Goal: Task Accomplishment & Management: Complete application form

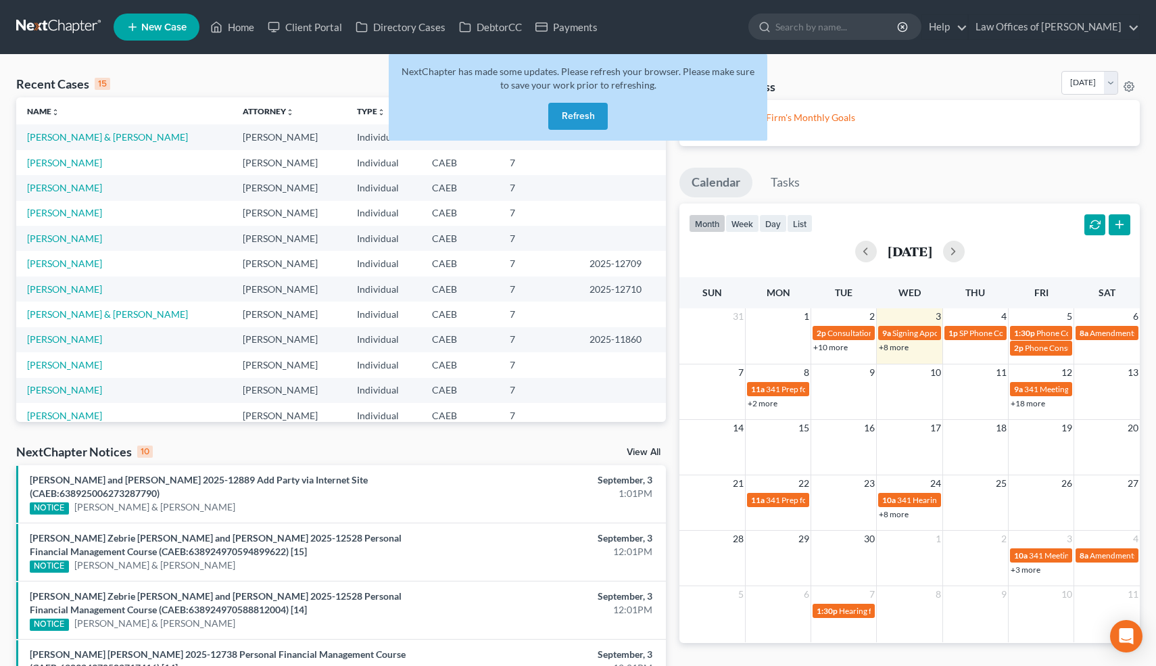
click at [570, 115] on button "Refresh" at bounding box center [577, 116] width 59 height 27
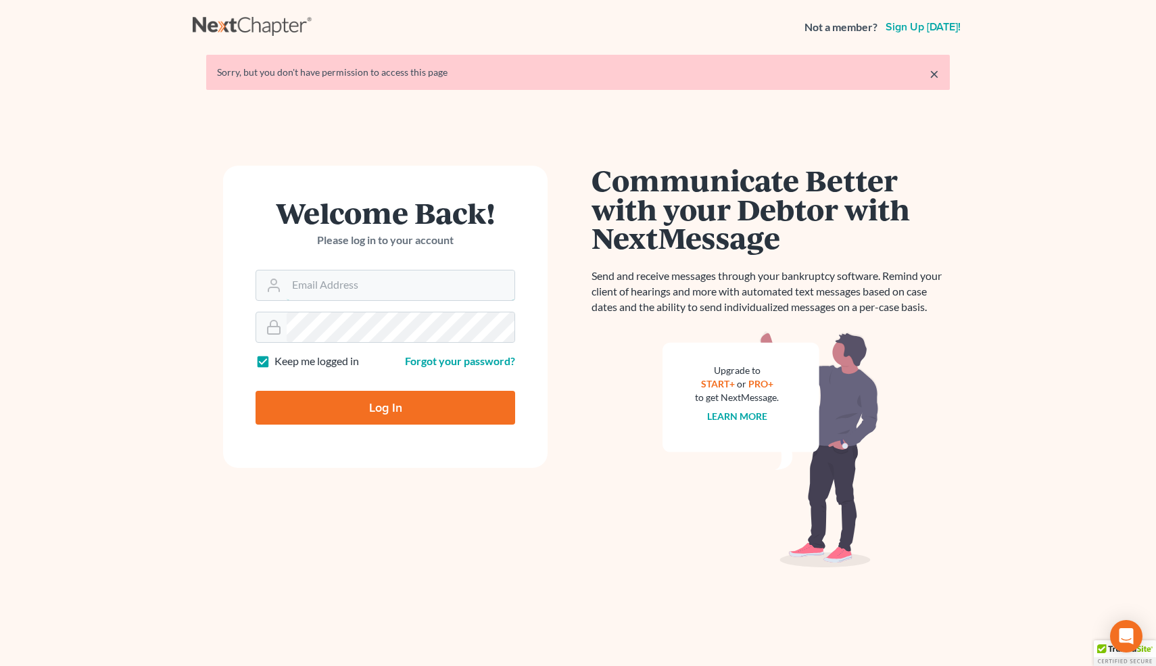
type input "[EMAIL_ADDRESS][DOMAIN_NAME]"
click at [431, 397] on input "Log In" at bounding box center [385, 408] width 260 height 34
type input "Thinking..."
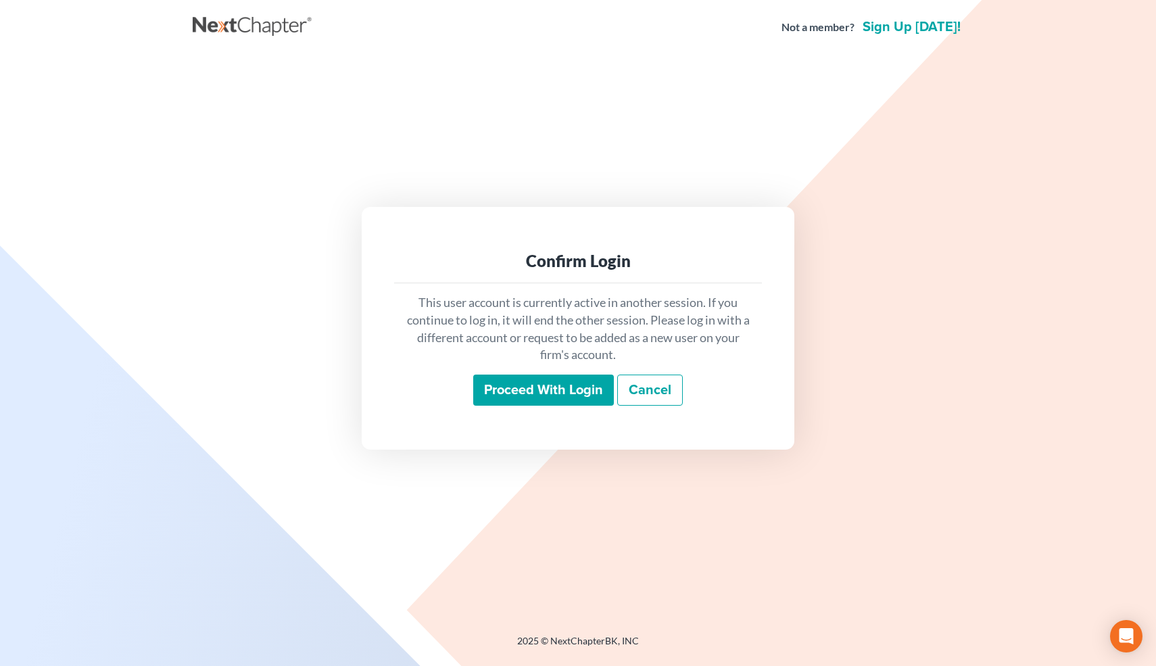
click at [541, 389] on input "Proceed with login" at bounding box center [543, 389] width 141 height 31
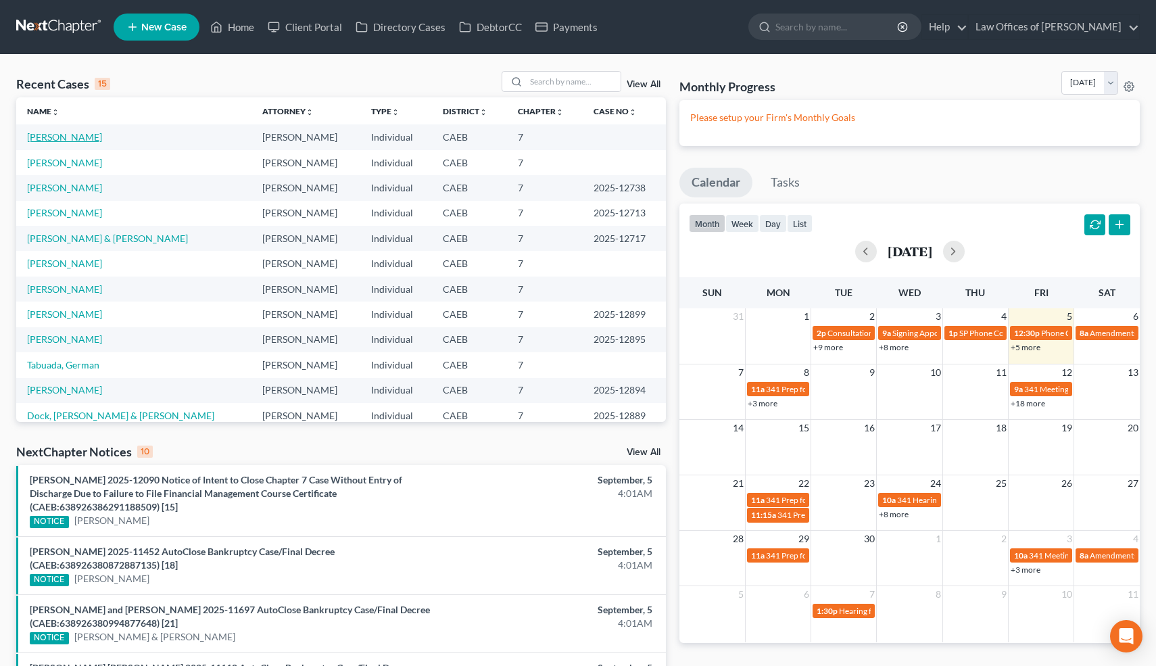
click at [61, 137] on link "Davis, Jessica" at bounding box center [64, 136] width 75 height 11
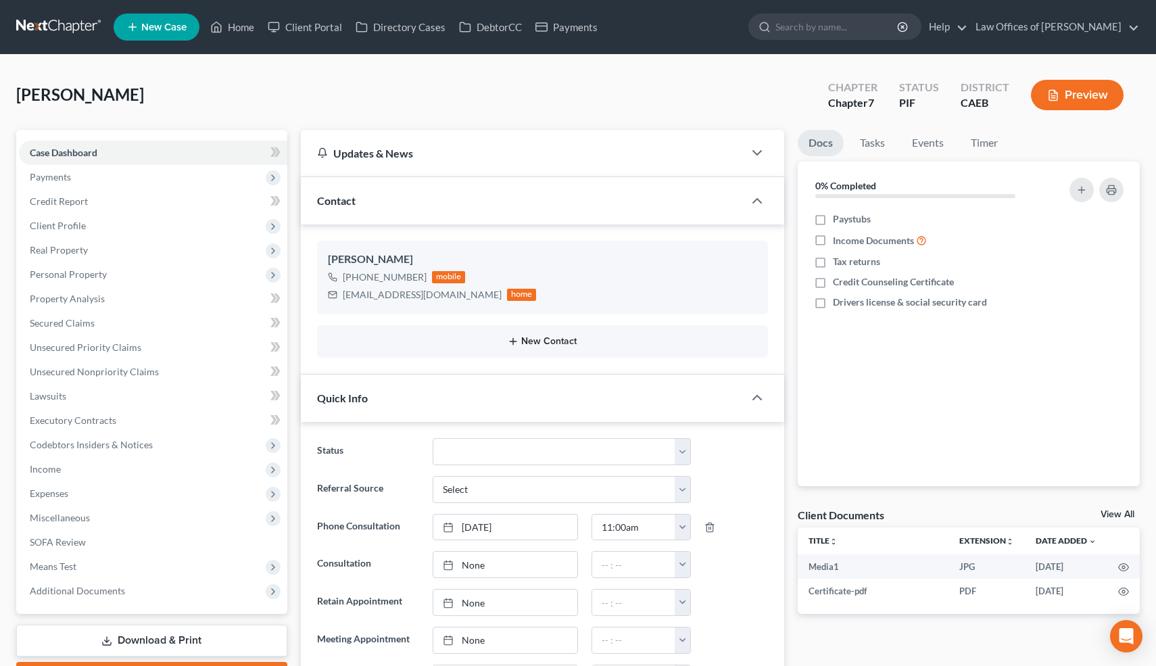
scroll to position [6358, 0]
click at [78, 270] on span "Personal Property" at bounding box center [68, 273] width 77 height 11
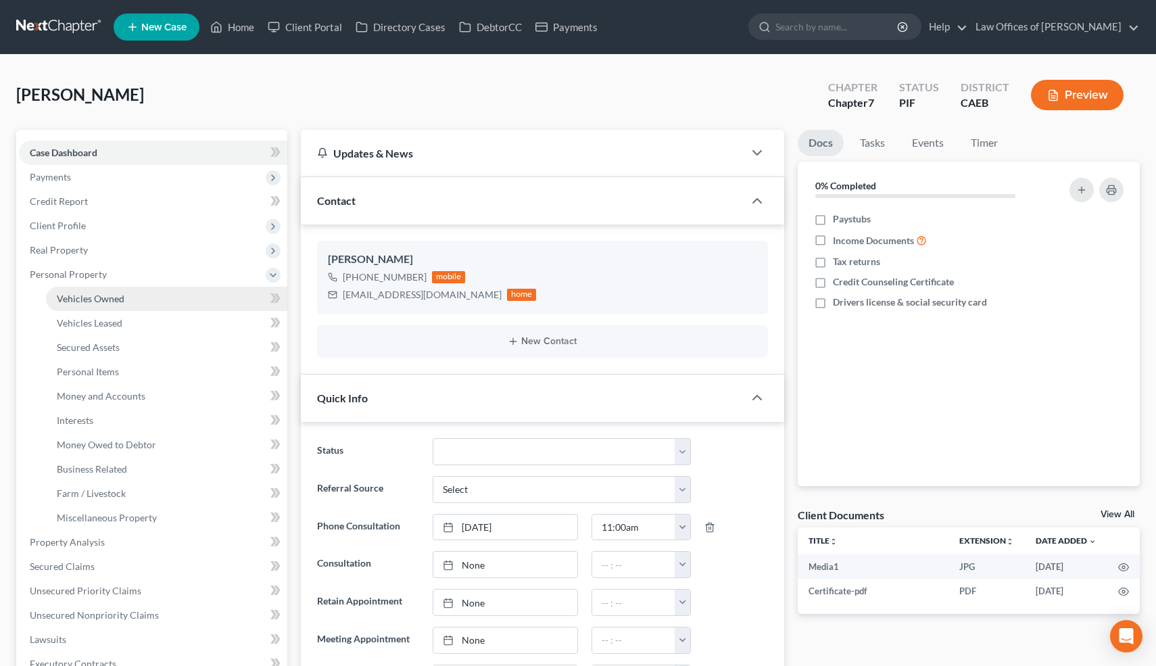
click at [87, 300] on span "Vehicles Owned" at bounding box center [91, 298] width 68 height 11
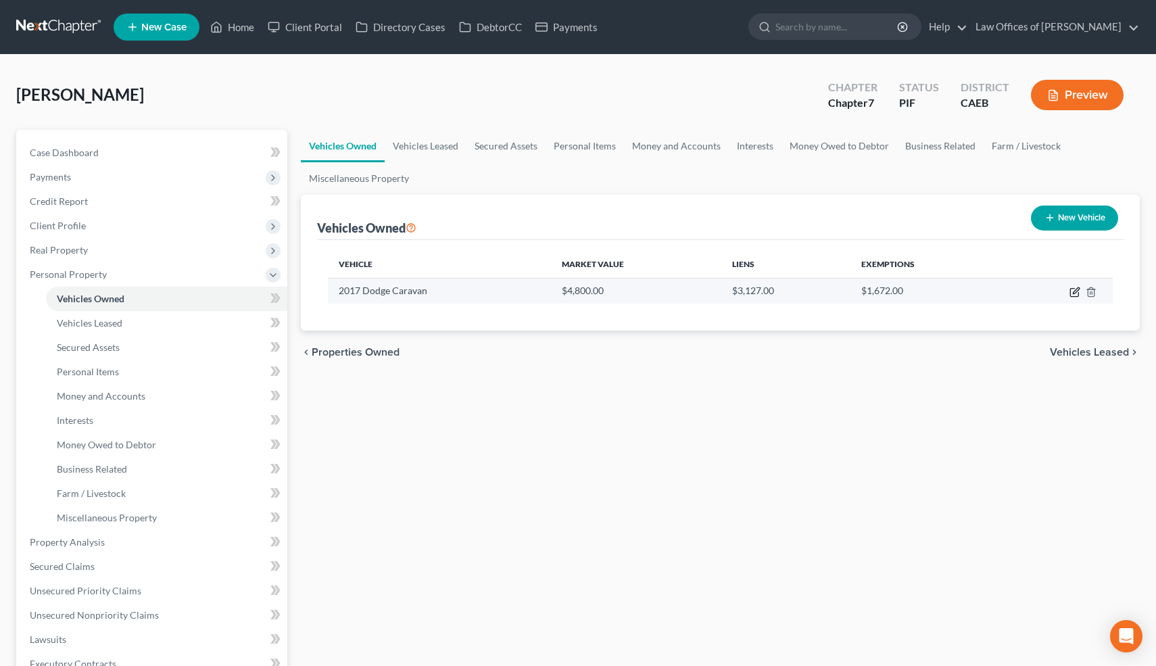
click at [1075, 294] on icon "button" at bounding box center [1074, 292] width 11 height 11
select select "0"
select select "9"
select select "4"
select select "0"
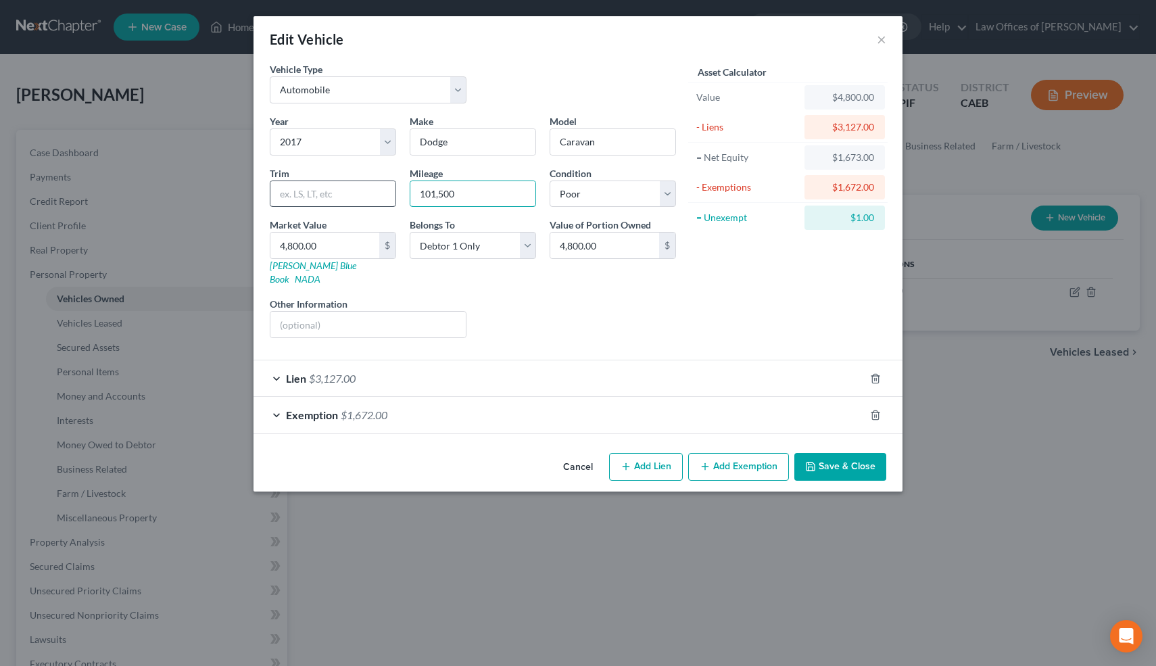
drag, startPoint x: 470, startPoint y: 193, endPoint x: 395, endPoint y: 195, distance: 75.1
click at [395, 195] on div "Year Select 2026 2025 2024 2023 2022 2021 2020 2019 2018 2017 2016 2015 2014 20…" at bounding box center [473, 231] width 420 height 235
type input "211000"
click at [830, 453] on button "Save & Close" at bounding box center [840, 467] width 92 height 28
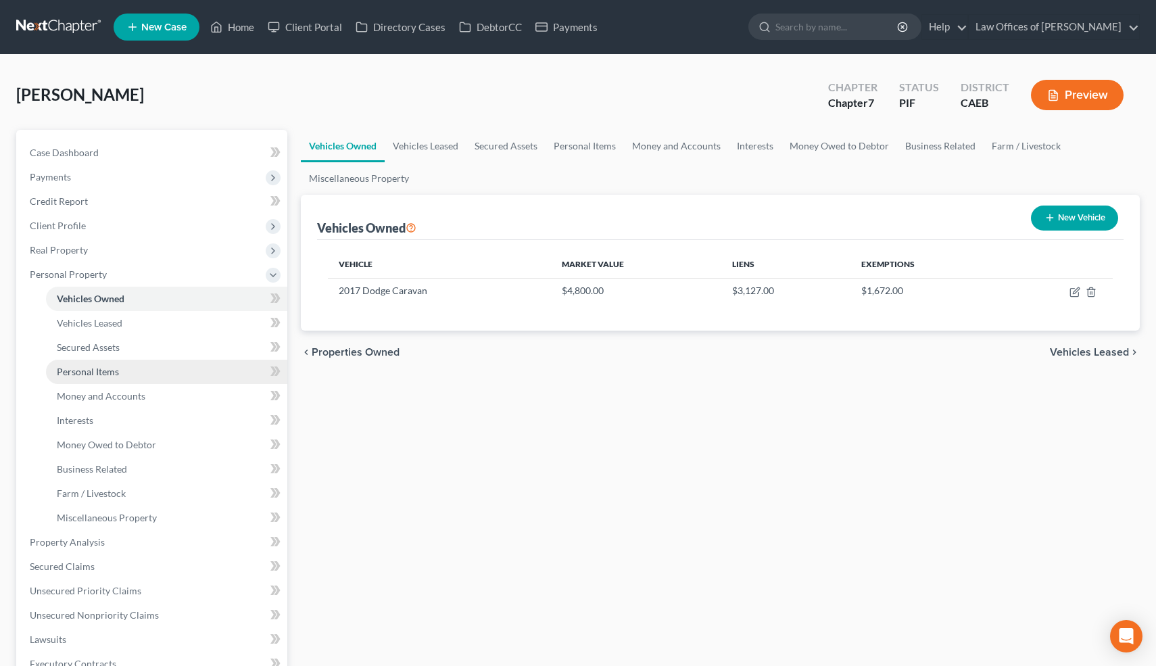
click at [120, 371] on link "Personal Items" at bounding box center [166, 372] width 241 height 24
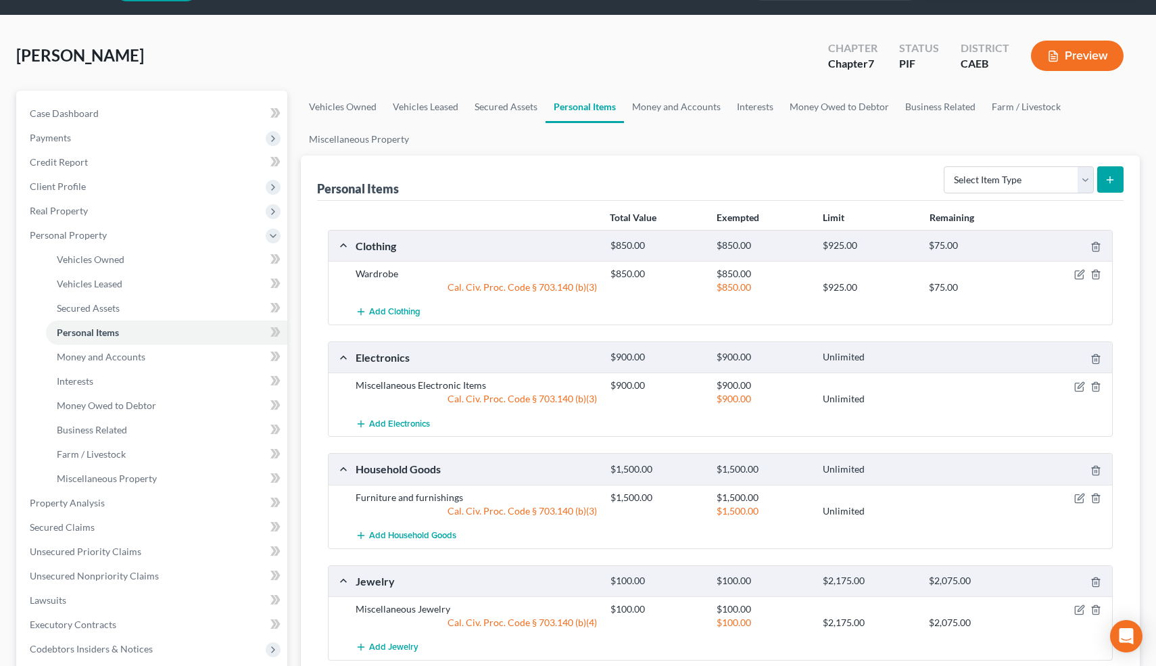
scroll to position [40, 0]
click at [59, 113] on span "Case Dashboard" at bounding box center [64, 112] width 69 height 11
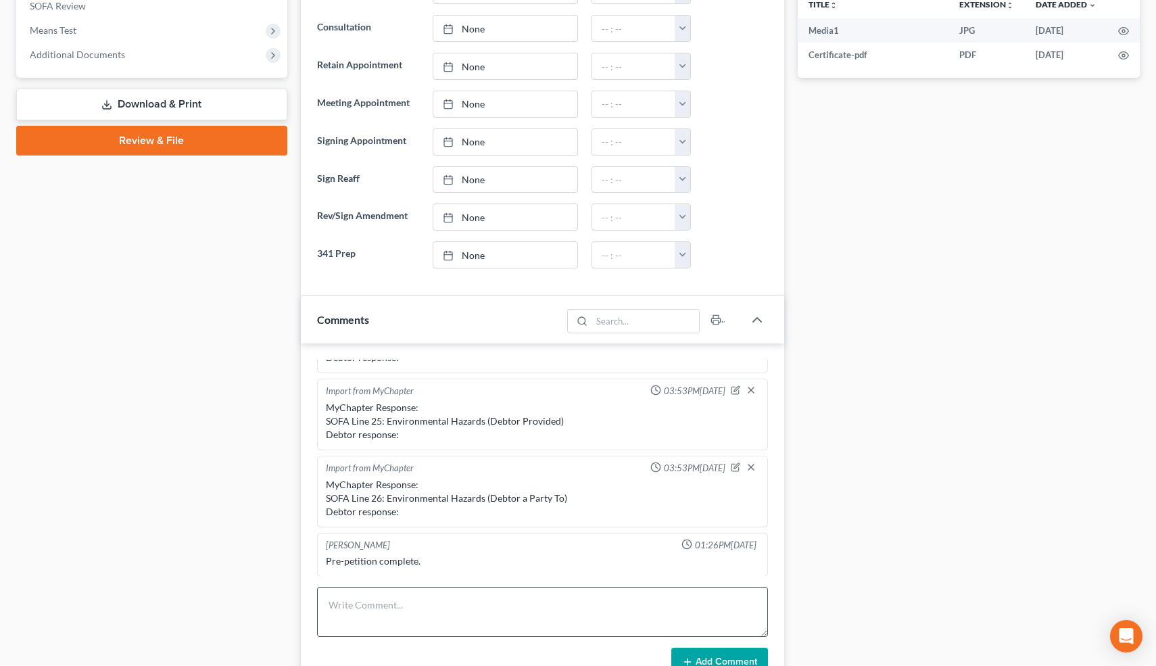
scroll to position [6358, 0]
click at [392, 610] on textarea at bounding box center [542, 612] width 451 height 50
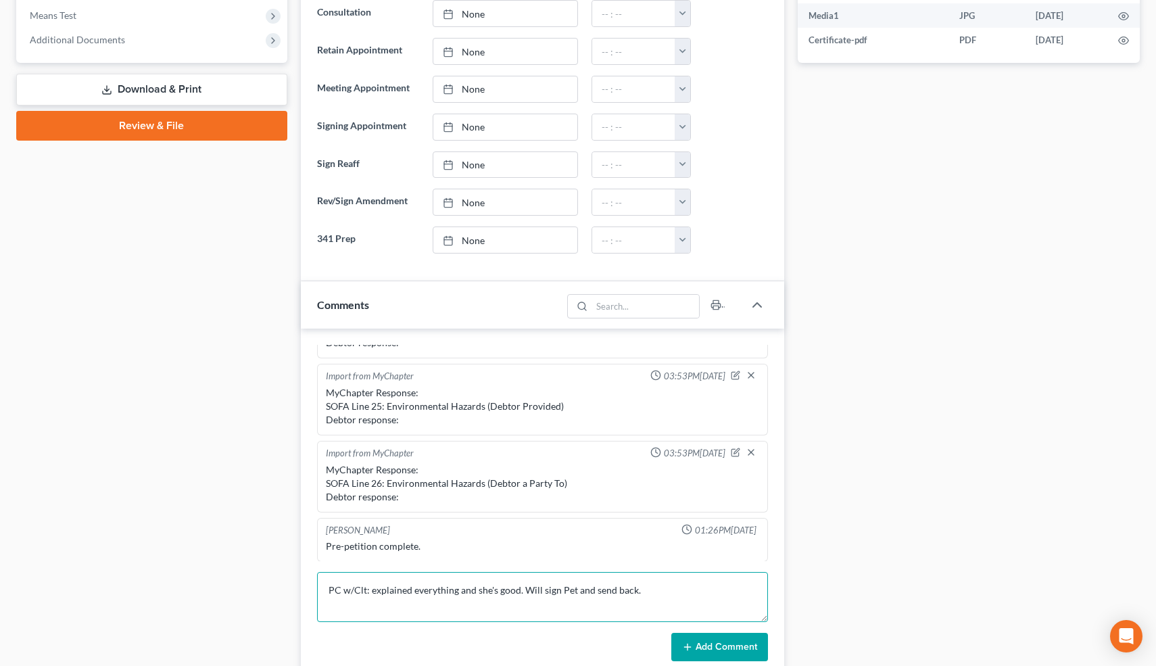
type textarea "PC w/Clt: explained everything and she's good. Will sign Pet and send back."
click at [711, 641] on button "Add Comment" at bounding box center [719, 647] width 97 height 28
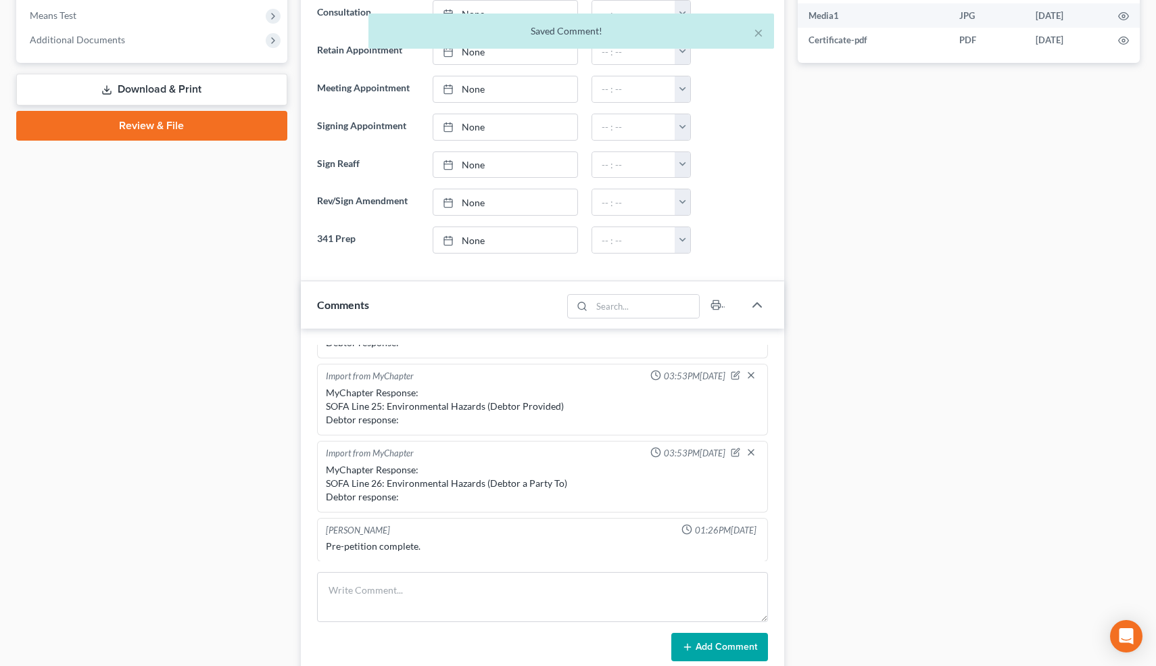
scroll to position [663, 0]
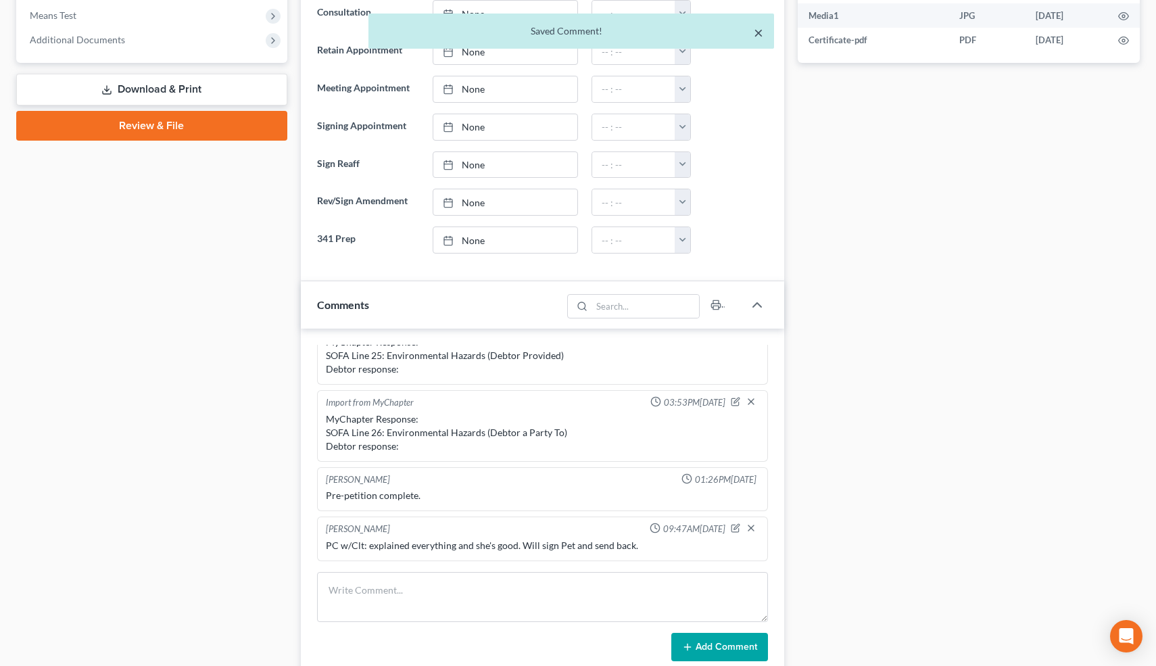
click at [758, 35] on button "×" at bounding box center [758, 32] width 9 height 16
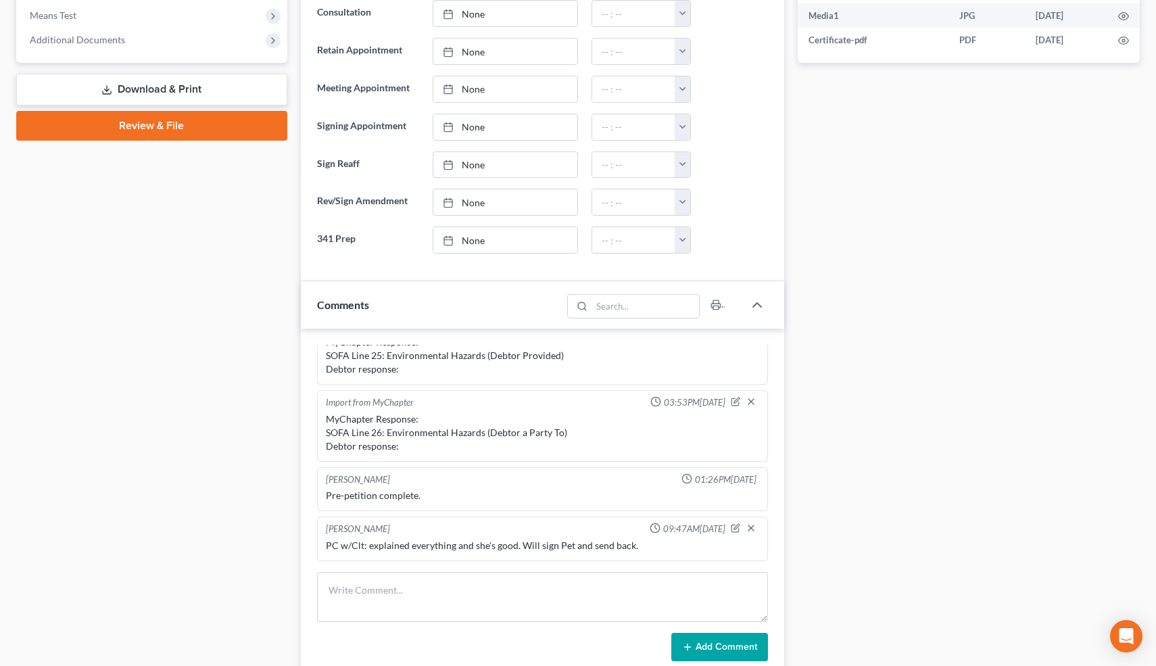
scroll to position [0, 0]
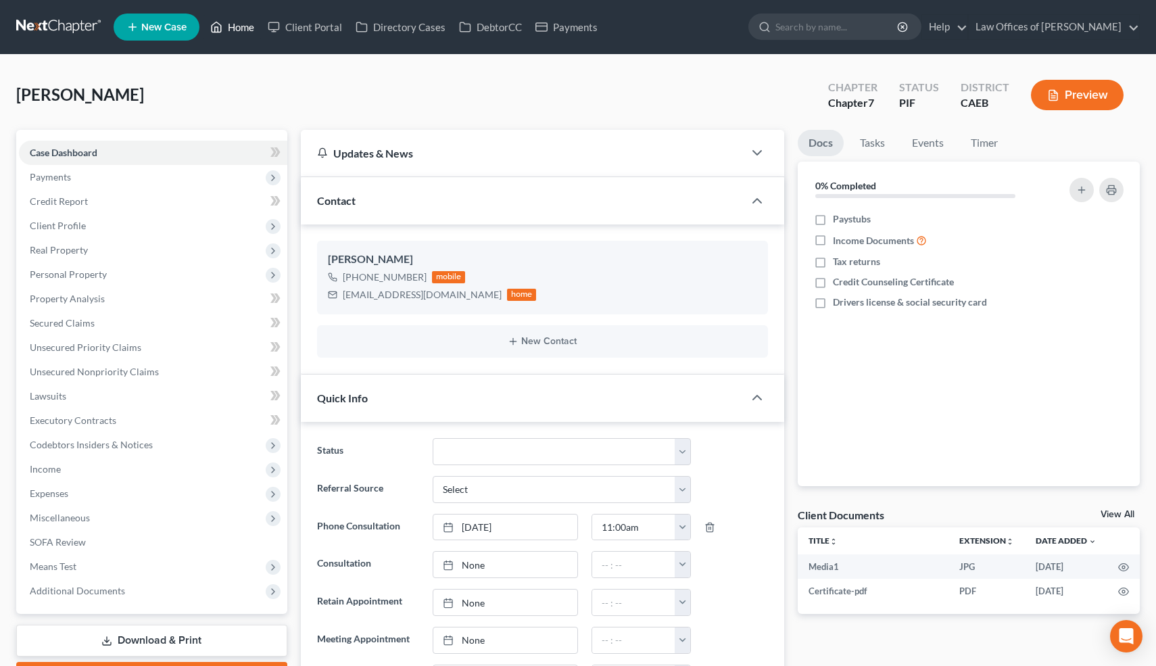
click at [248, 28] on link "Home" at bounding box center [231, 27] width 57 height 24
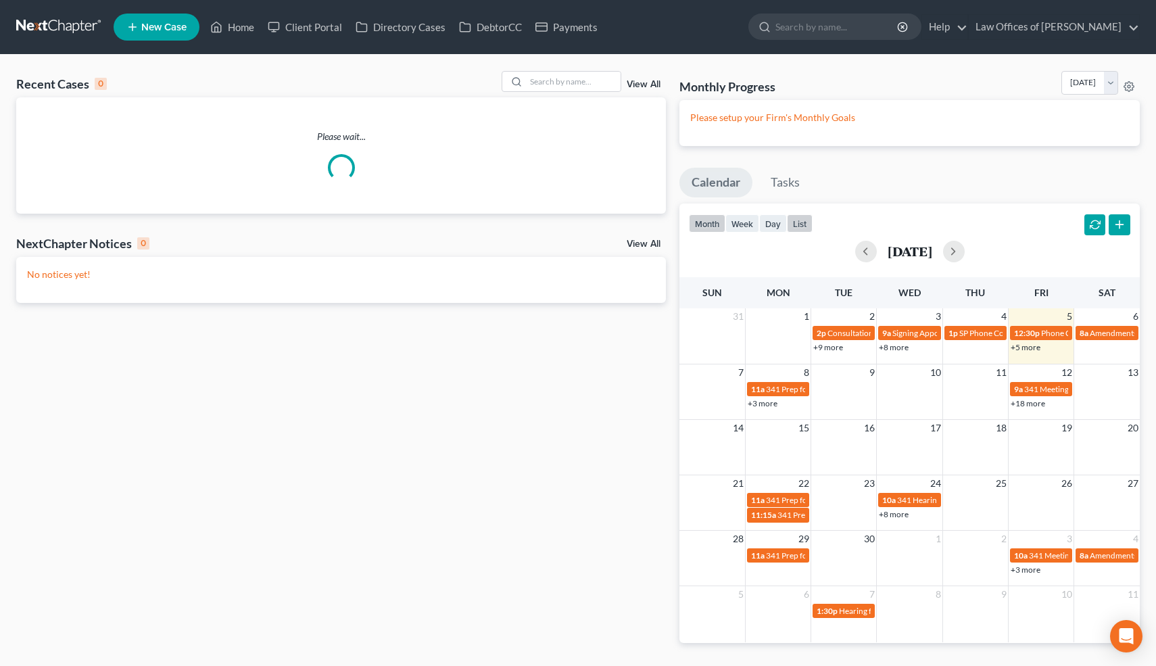
click at [799, 222] on button "list" at bounding box center [800, 223] width 26 height 18
click at [807, 226] on button "list" at bounding box center [800, 223] width 26 height 18
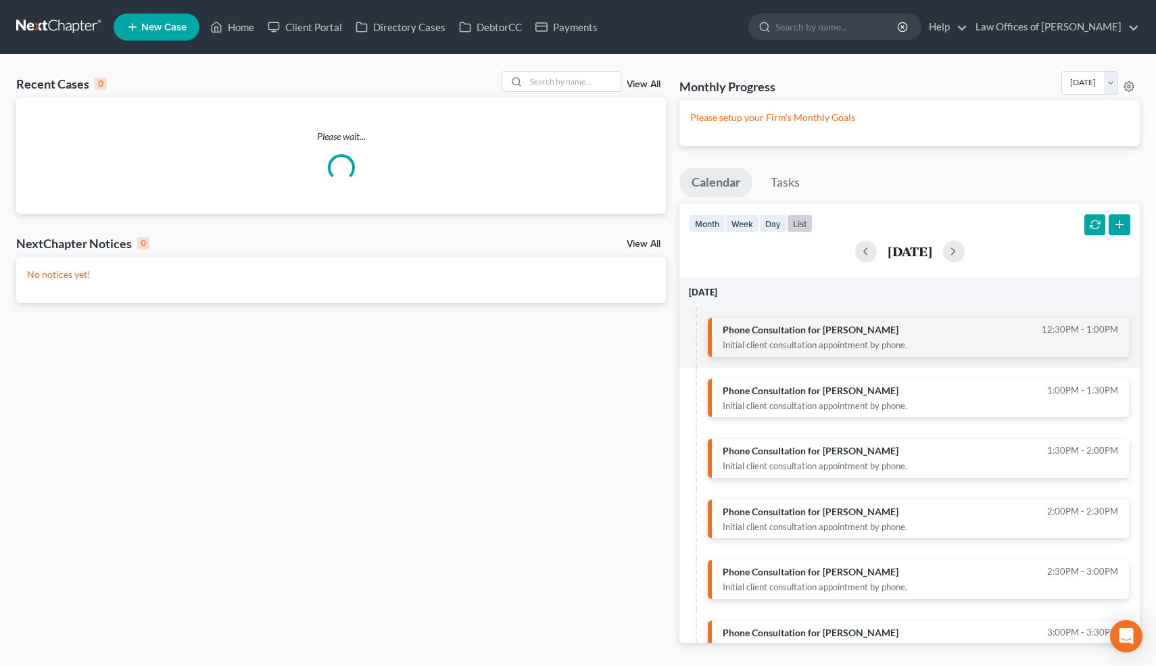
scroll to position [28, 0]
